Goal: Complete application form

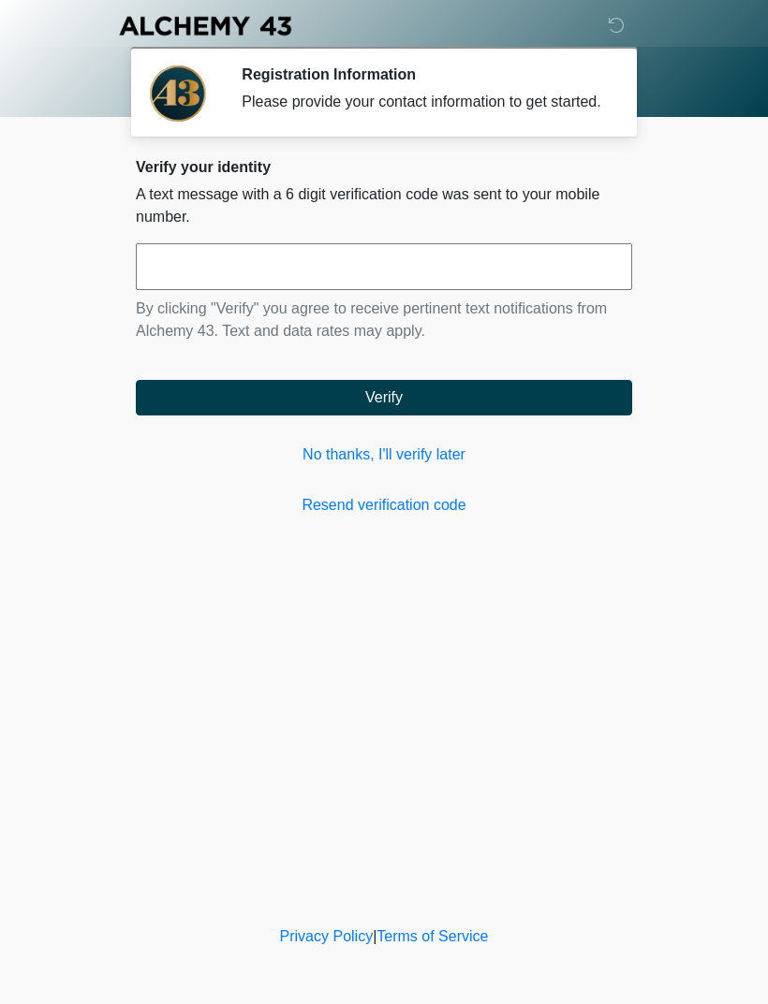
click at [555, 290] on input "text" at bounding box center [384, 266] width 496 height 47
type input "******"
click at [585, 416] on button "Verify" at bounding box center [384, 398] width 496 height 36
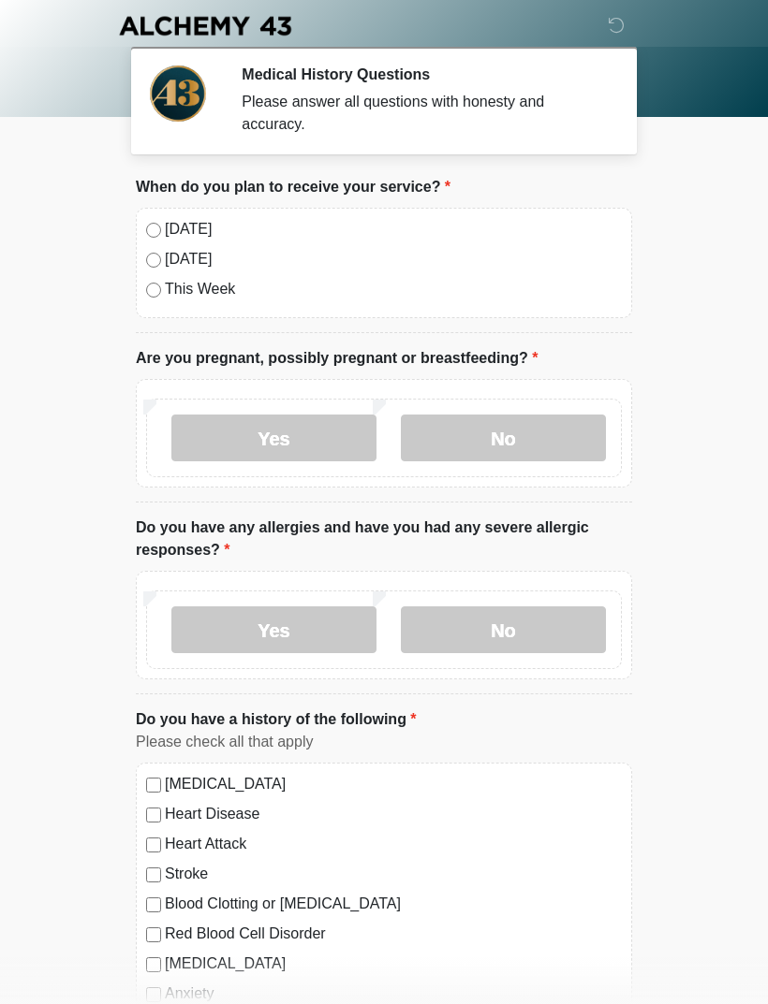
click at [169, 228] on label "[DATE]" at bounding box center [393, 229] width 457 height 22
click at [523, 427] on label "No" at bounding box center [503, 438] width 205 height 47
click at [513, 626] on label "No" at bounding box center [503, 630] width 205 height 47
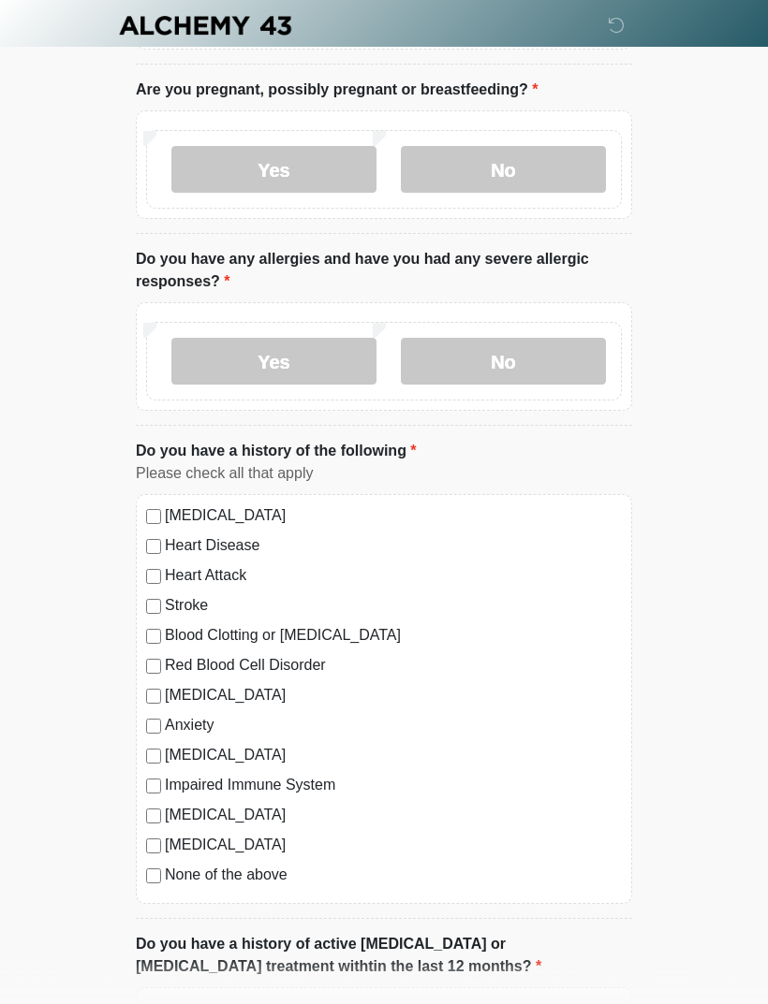
scroll to position [269, 0]
click at [272, 874] on label "None of the above" at bounding box center [393, 875] width 457 height 22
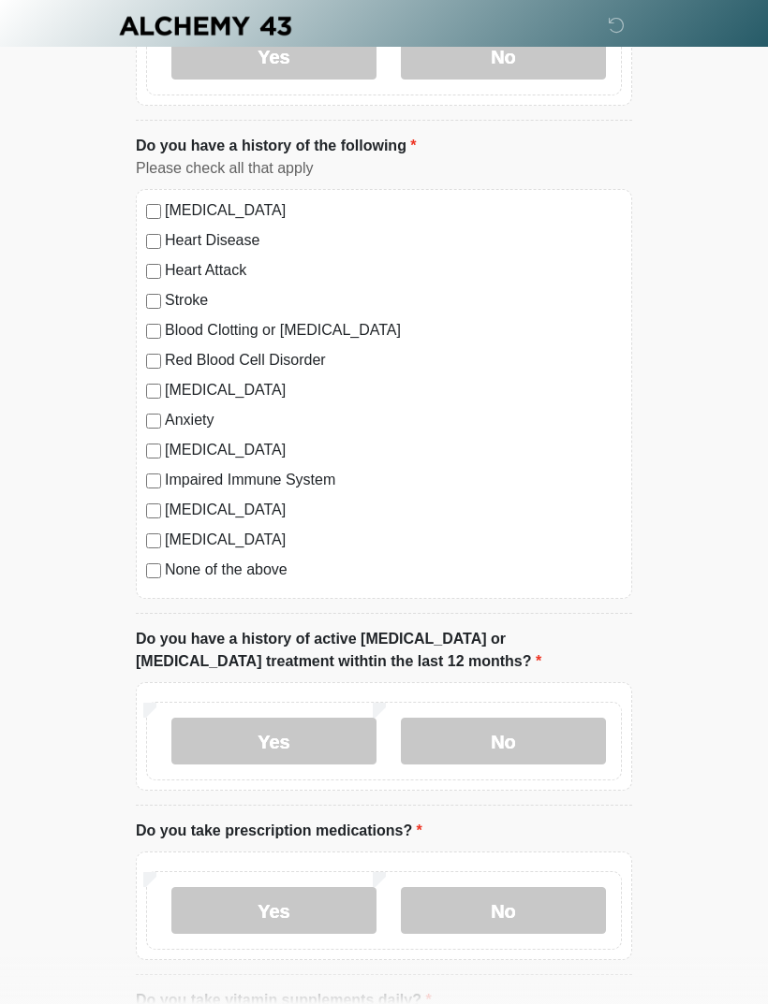
scroll to position [586, 0]
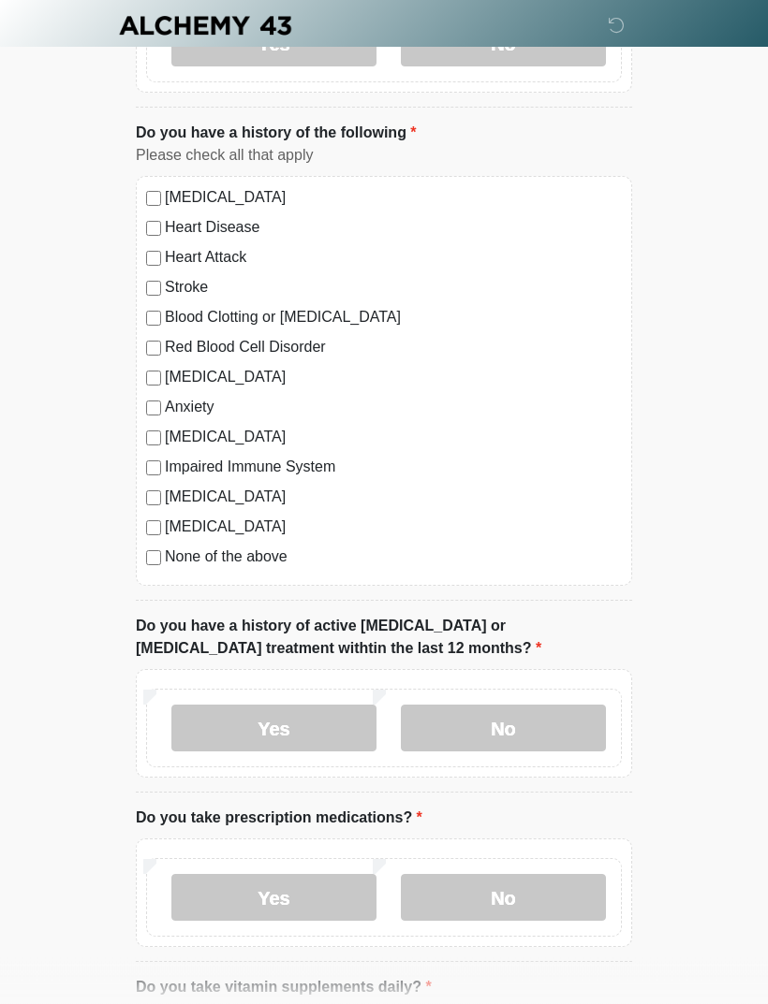
click at [536, 729] on label "No" at bounding box center [503, 729] width 205 height 47
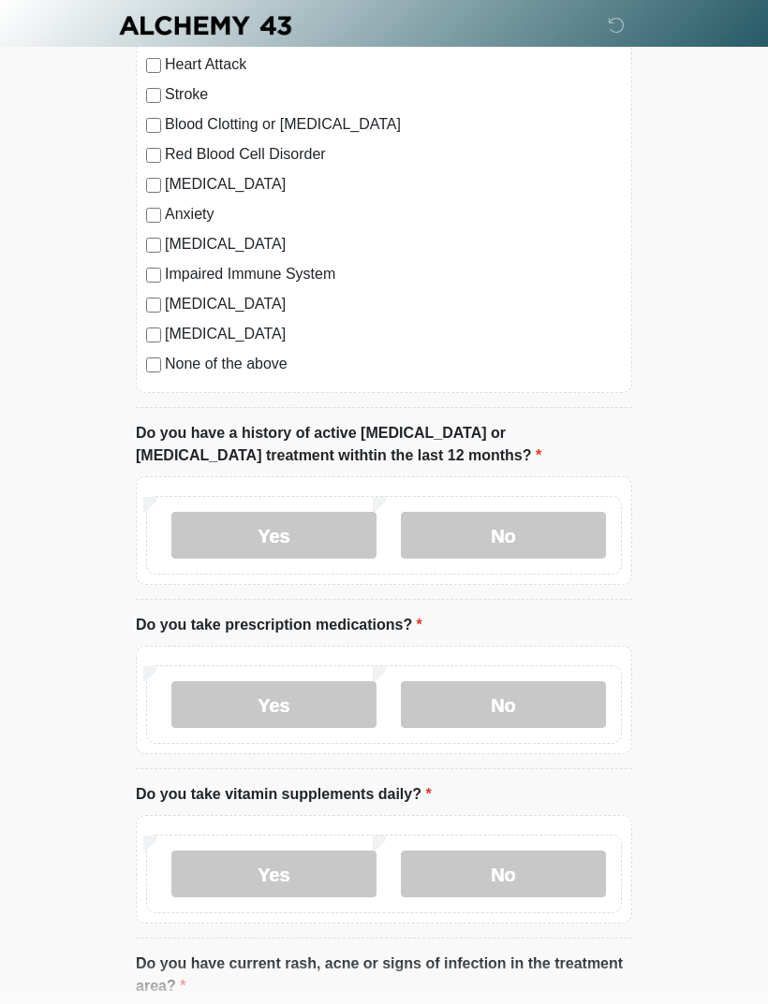
scroll to position [788, 0]
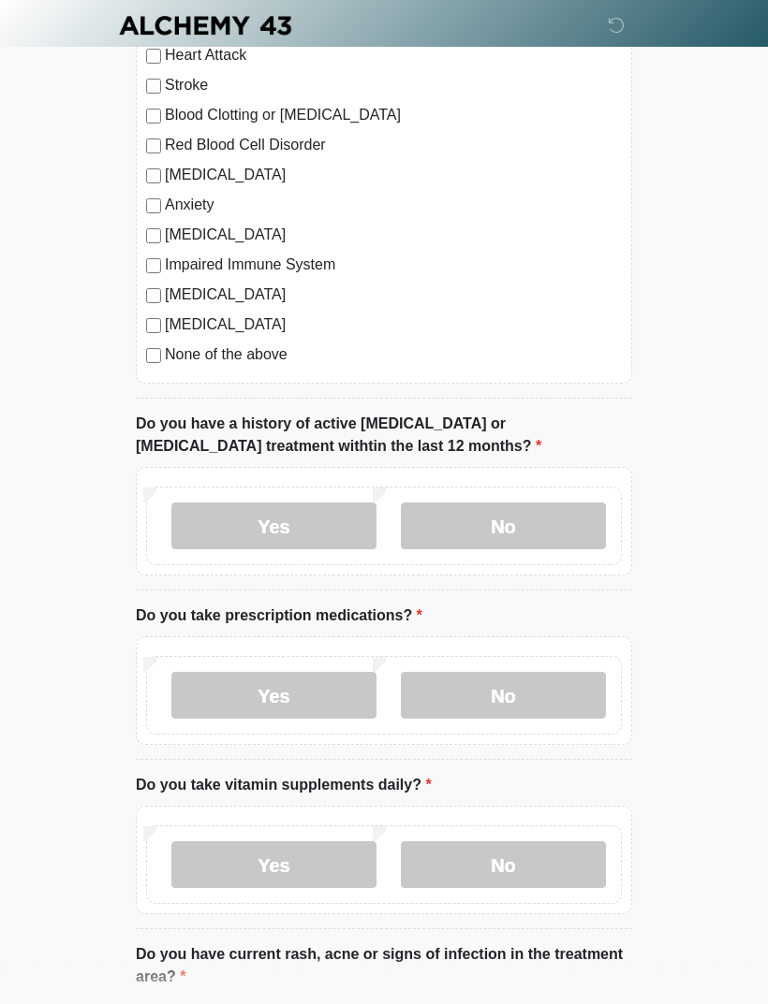
click at [548, 683] on label "No" at bounding box center [503, 696] width 205 height 47
click at [533, 869] on label "No" at bounding box center [503, 865] width 205 height 47
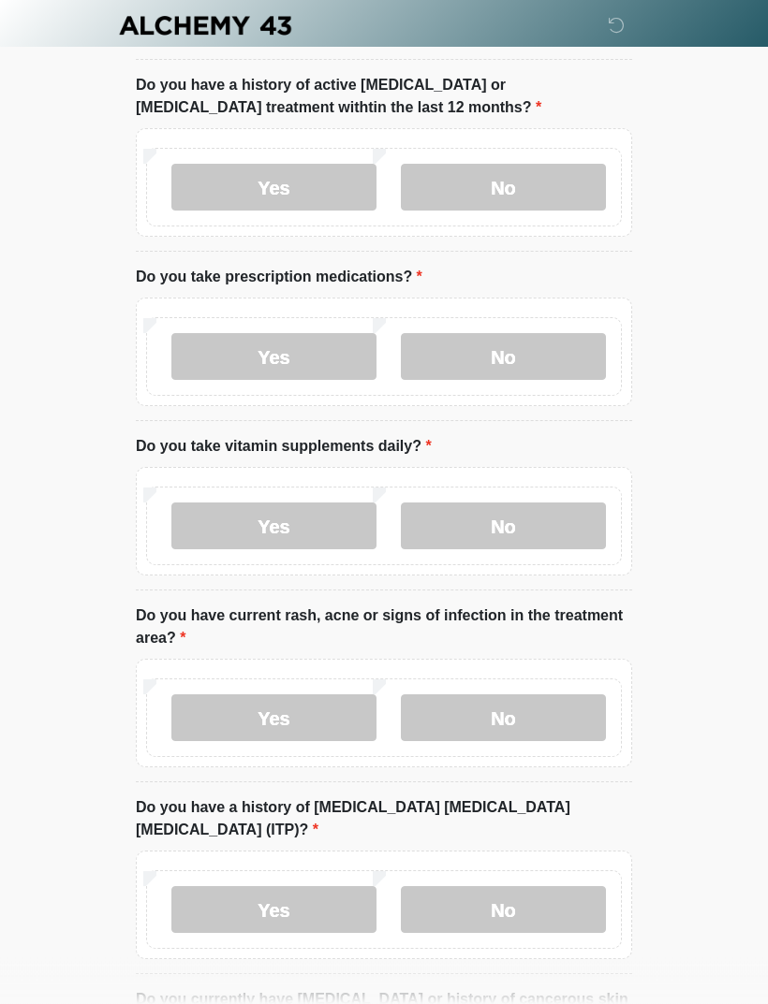
scroll to position [1127, 0]
click at [553, 715] on label "No" at bounding box center [503, 719] width 205 height 47
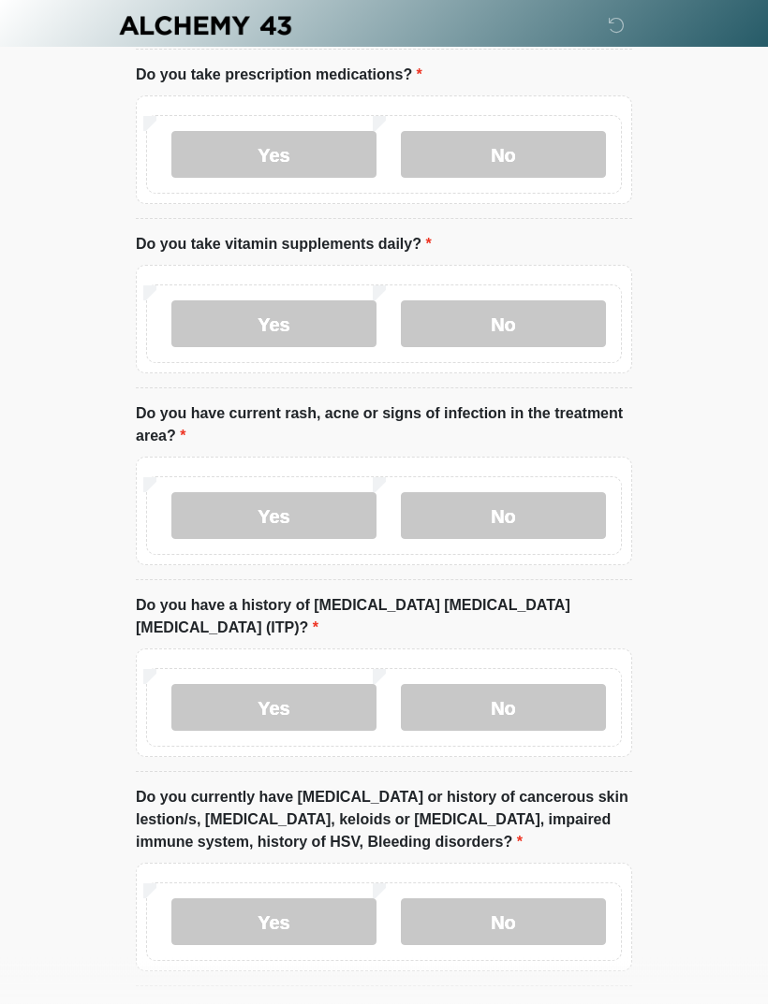
scroll to position [1331, 0]
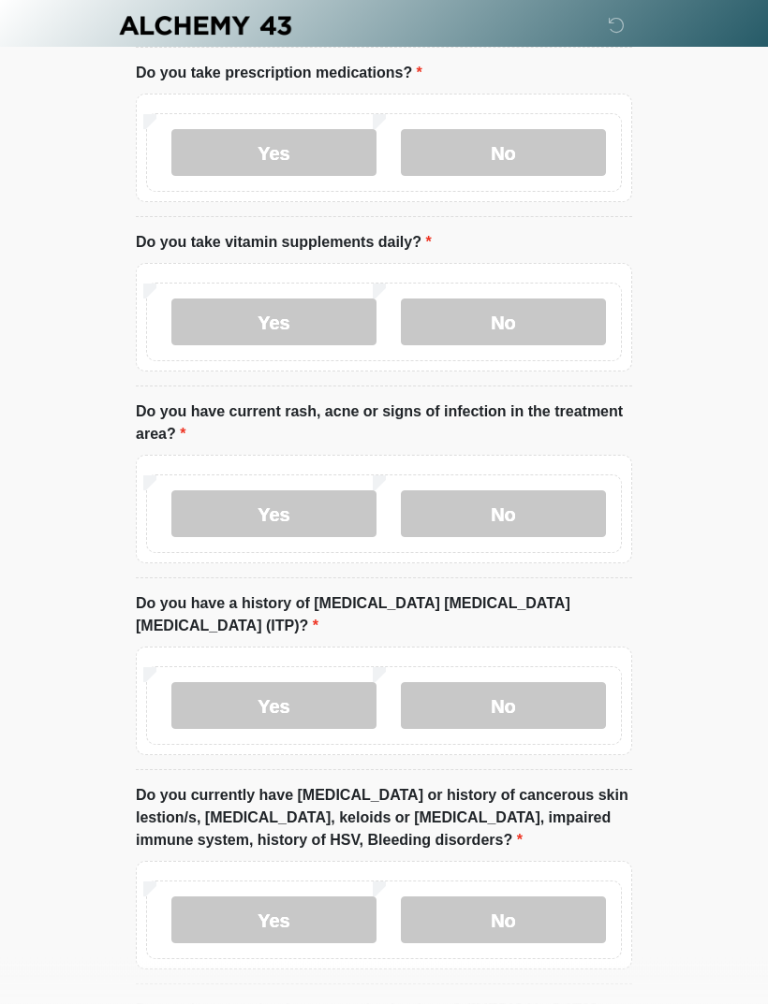
click at [572, 683] on label "No" at bounding box center [503, 706] width 205 height 47
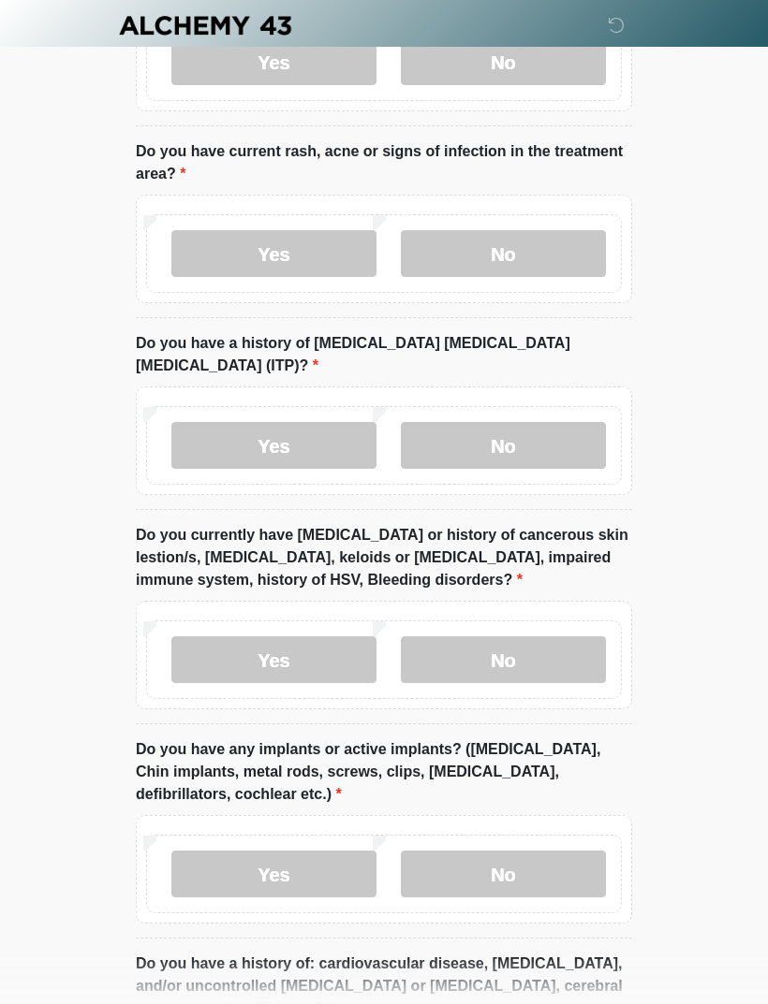
scroll to position [1592, 0]
click at [556, 637] on label "No" at bounding box center [503, 660] width 205 height 47
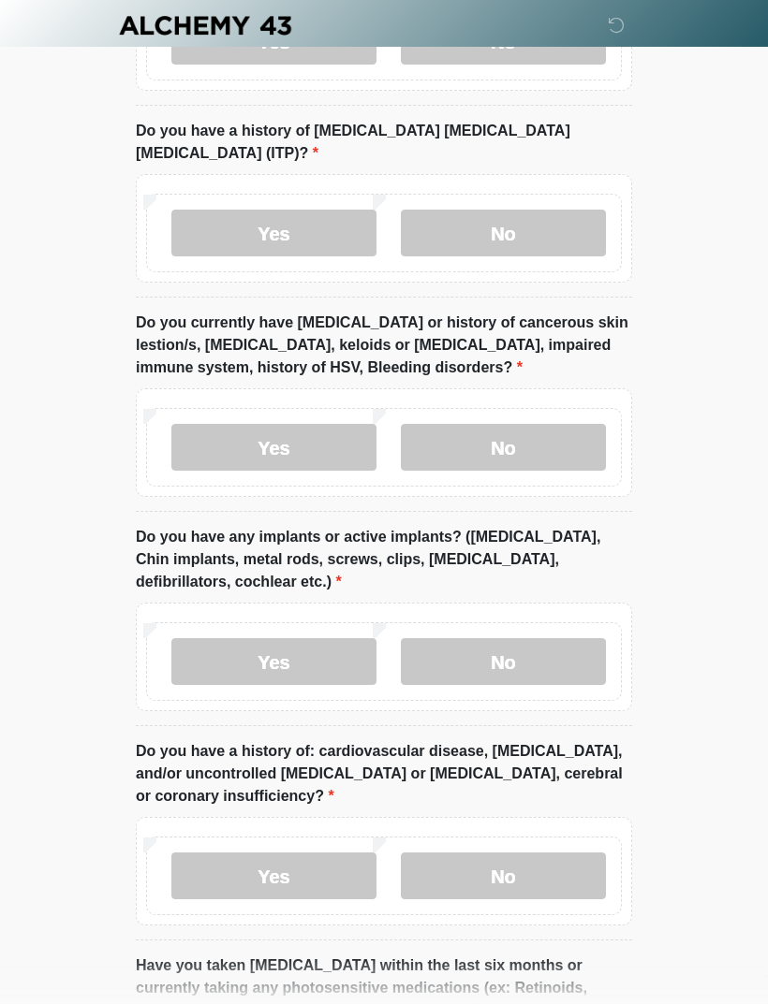
scroll to position [1806, 0]
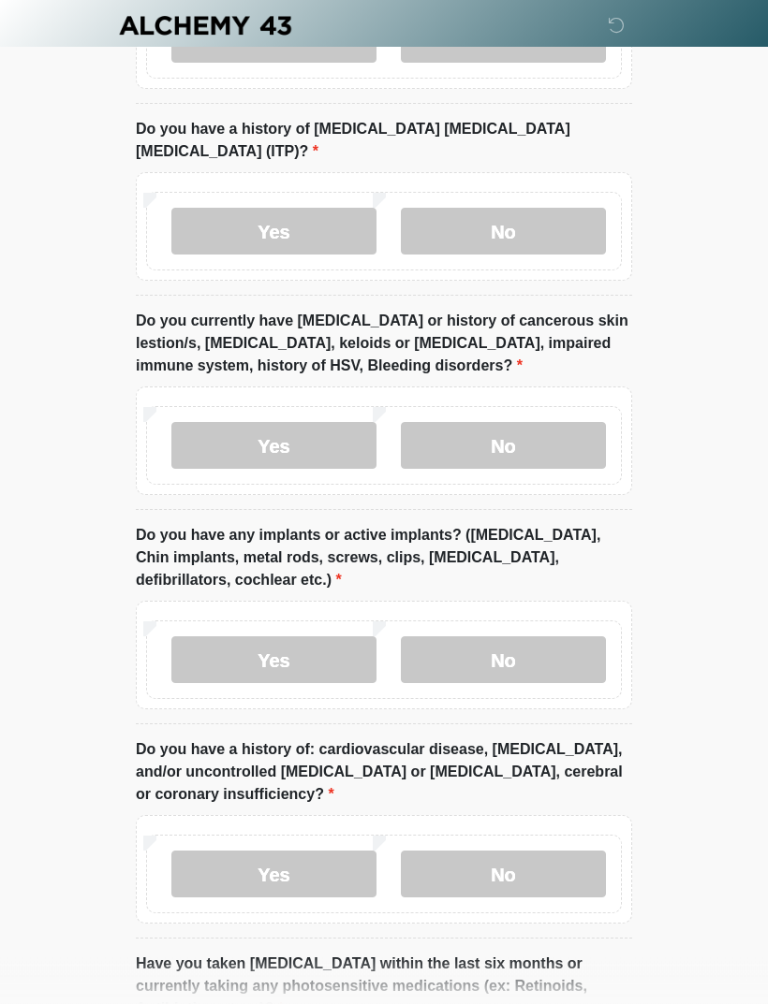
click at [569, 638] on label "No" at bounding box center [503, 661] width 205 height 47
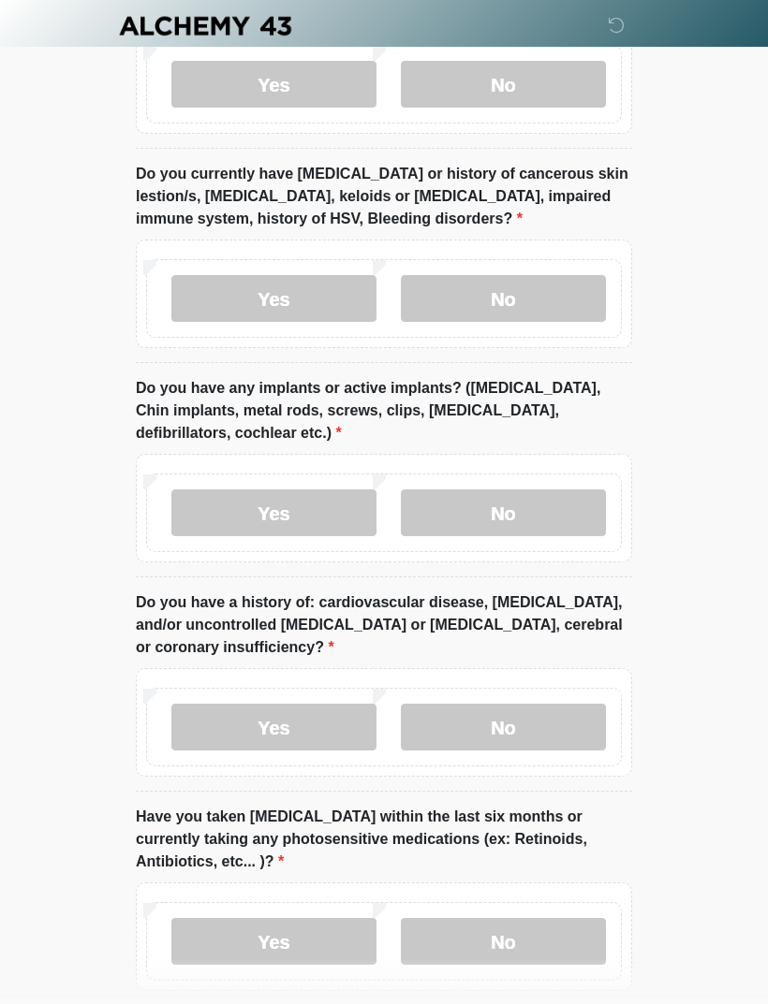
scroll to position [2019, 0]
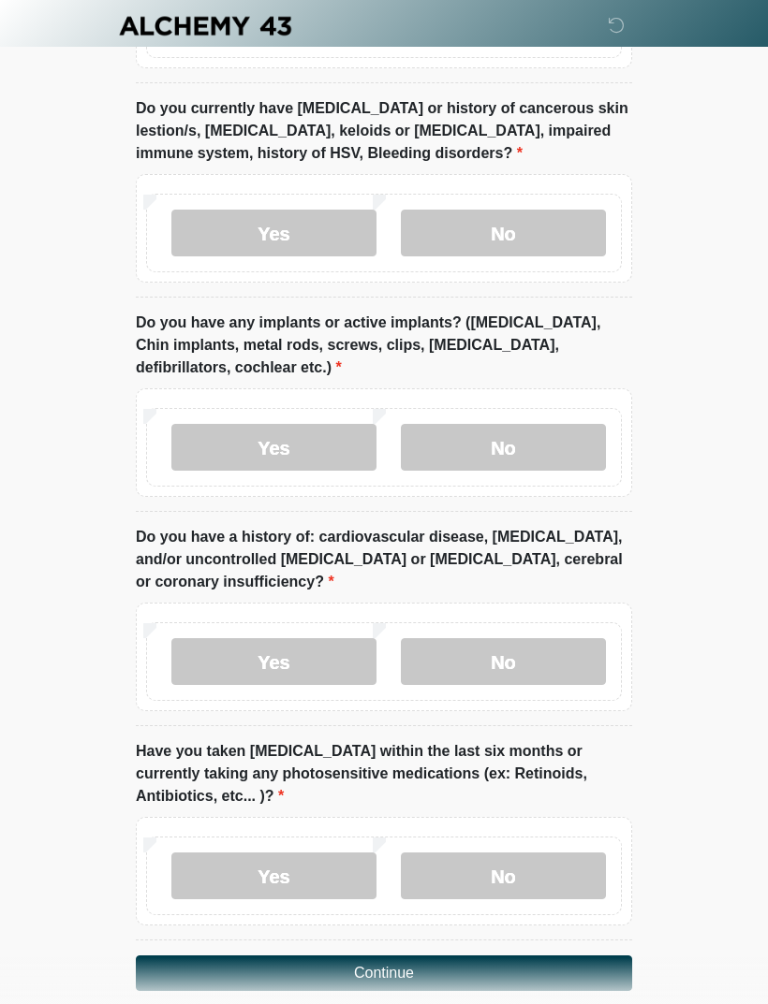
click at [572, 638] on label "No" at bounding box center [503, 661] width 205 height 47
click at [535, 855] on label "No" at bounding box center [503, 876] width 205 height 47
click at [530, 956] on button "Continue" at bounding box center [384, 974] width 496 height 36
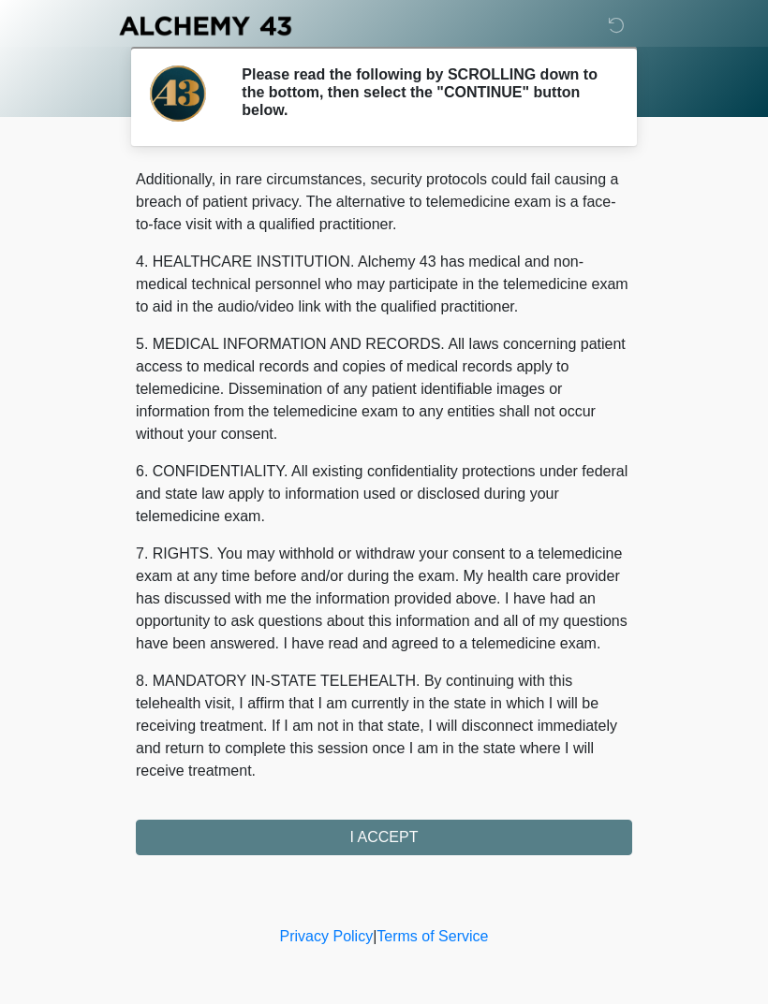
scroll to position [456, 0]
click at [517, 825] on button "I ACCEPT" at bounding box center [384, 838] width 496 height 36
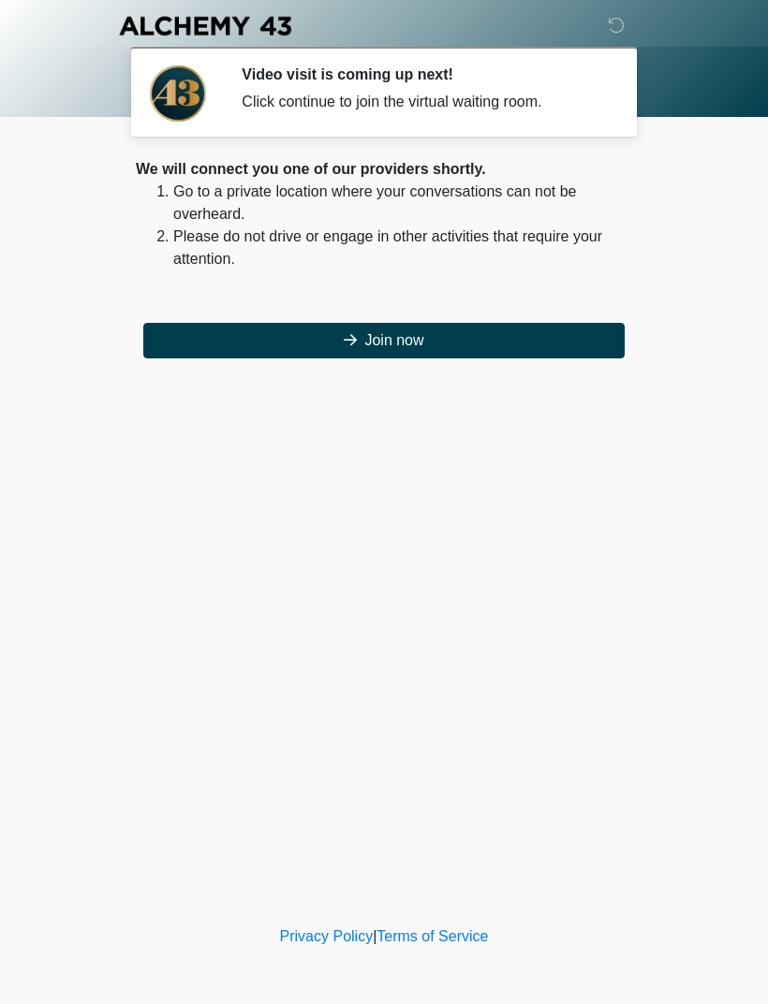
click at [501, 340] on button "Join now" at bounding box center [383, 341] width 481 height 36
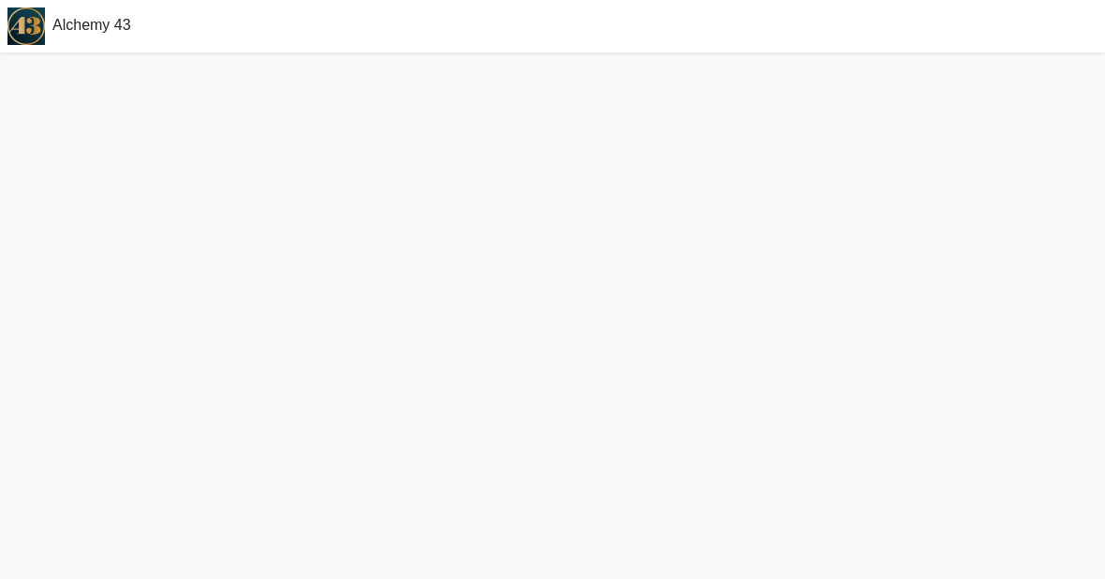
scroll to position [6, 0]
